Goal: Check status: Check status

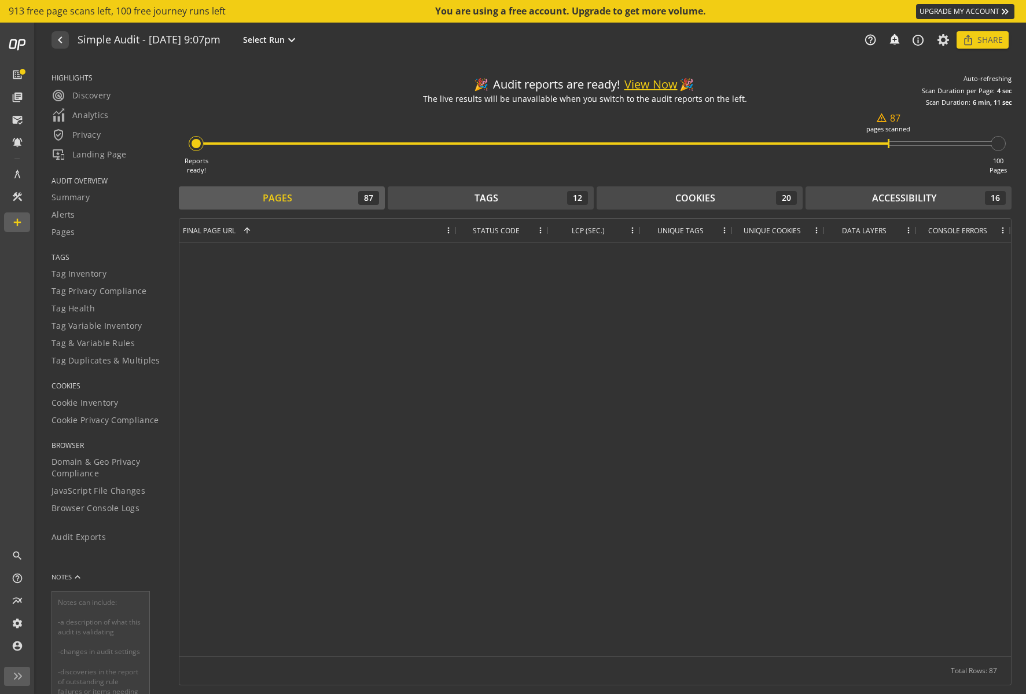
scroll to position [970, 0]
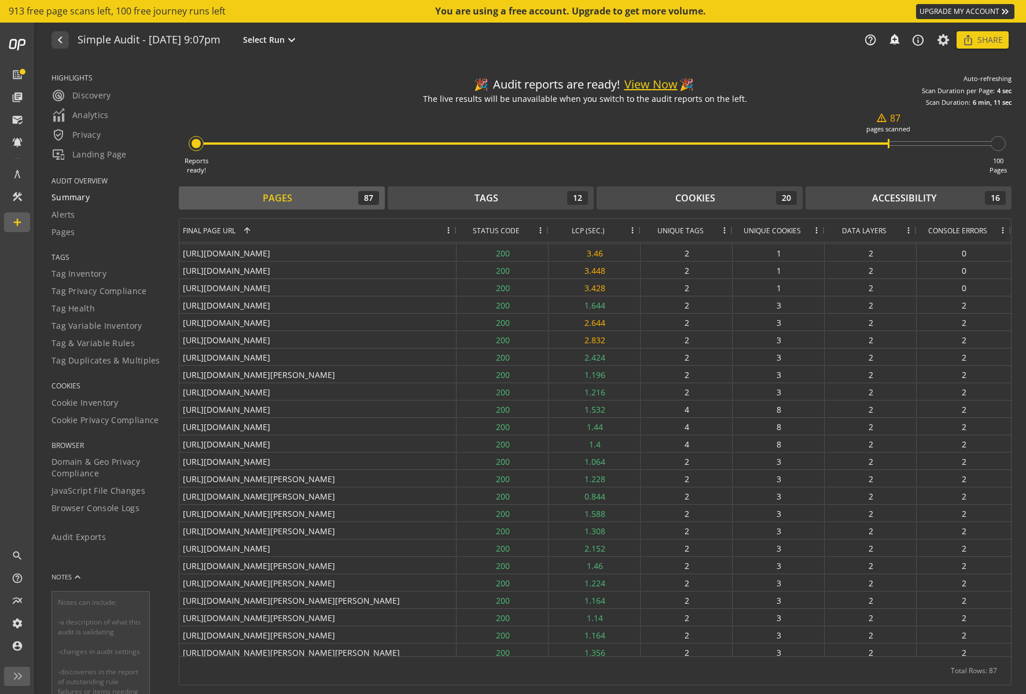
click at [76, 199] on span "Summary" at bounding box center [70, 197] width 38 height 12
